Goal: Find specific page/section: Find specific page/section

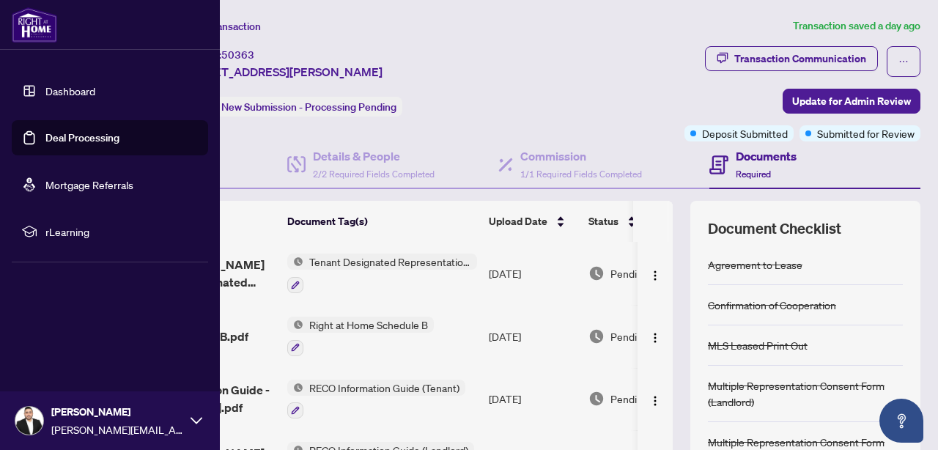
scroll to position [401, 0]
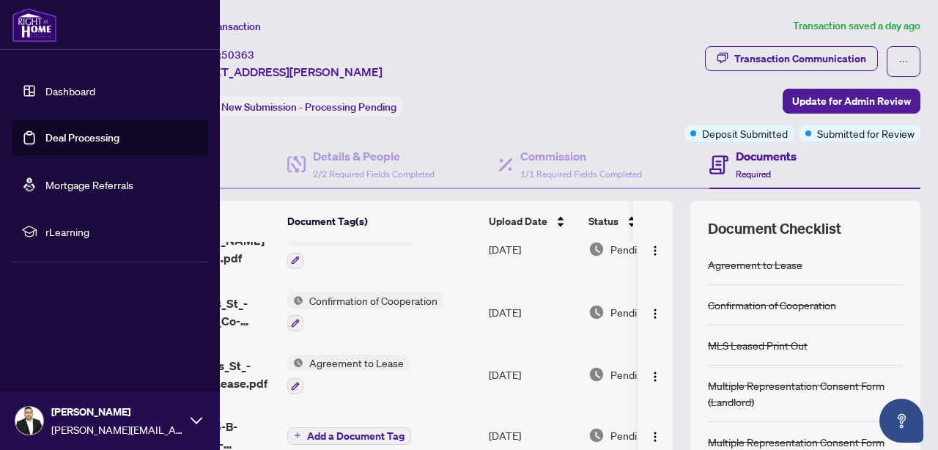
click at [45, 90] on link "Dashboard" at bounding box center [70, 90] width 50 height 13
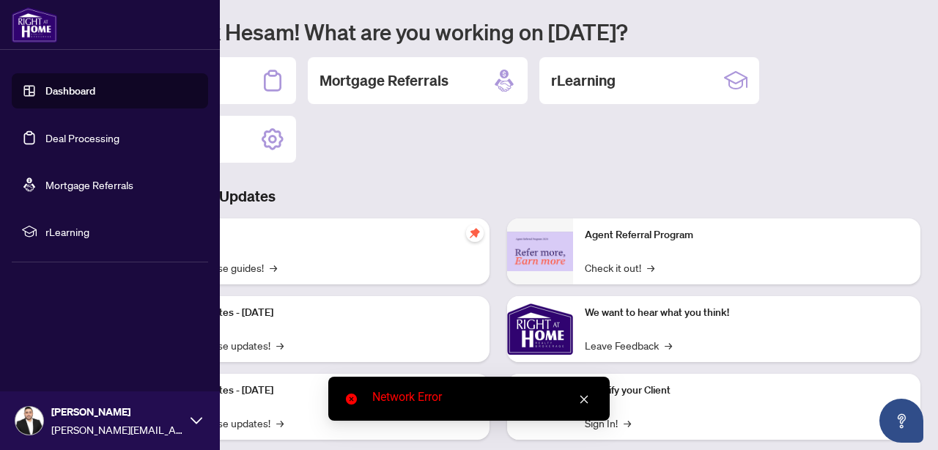
click at [45, 132] on link "Deal Processing" at bounding box center [82, 137] width 74 height 13
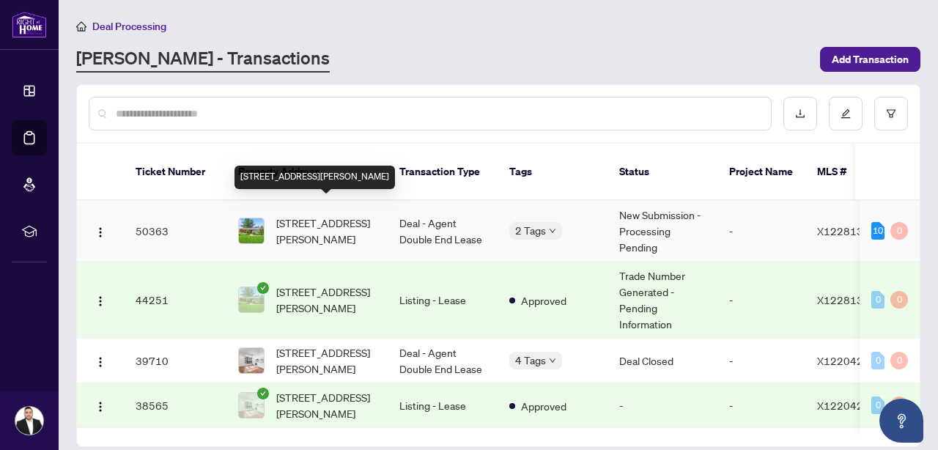
click at [343, 215] on span "[STREET_ADDRESS][PERSON_NAME]" at bounding box center [326, 231] width 100 height 32
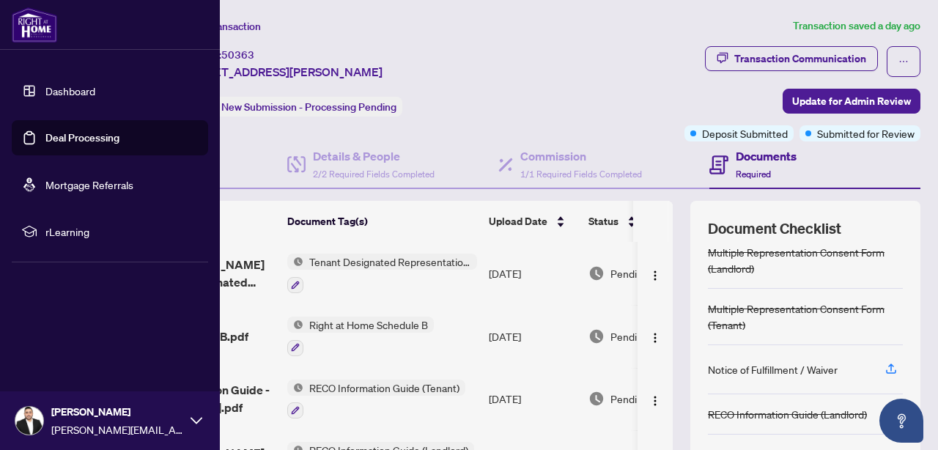
click at [9, 173] on ul "Dashboard Deal Processing Mortgage Referrals rLearning" at bounding box center [110, 161] width 220 height 199
